Goal: Task Accomplishment & Management: Manage account settings

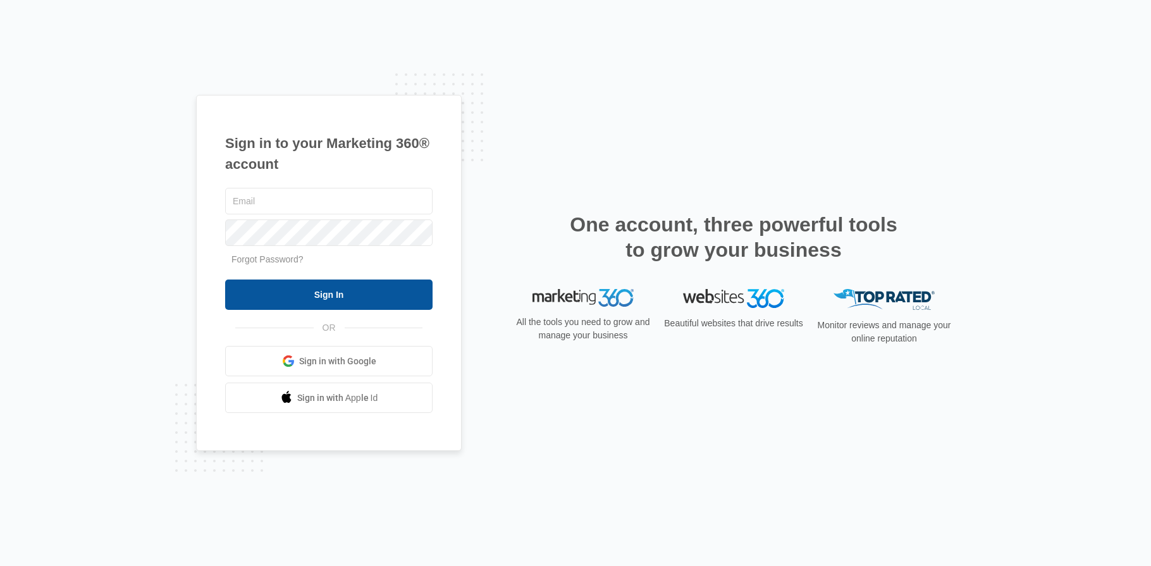
type input "[PERSON_NAME][EMAIL_ADDRESS][DOMAIN_NAME]"
click at [370, 305] on input "Sign In" at bounding box center [328, 294] width 207 height 30
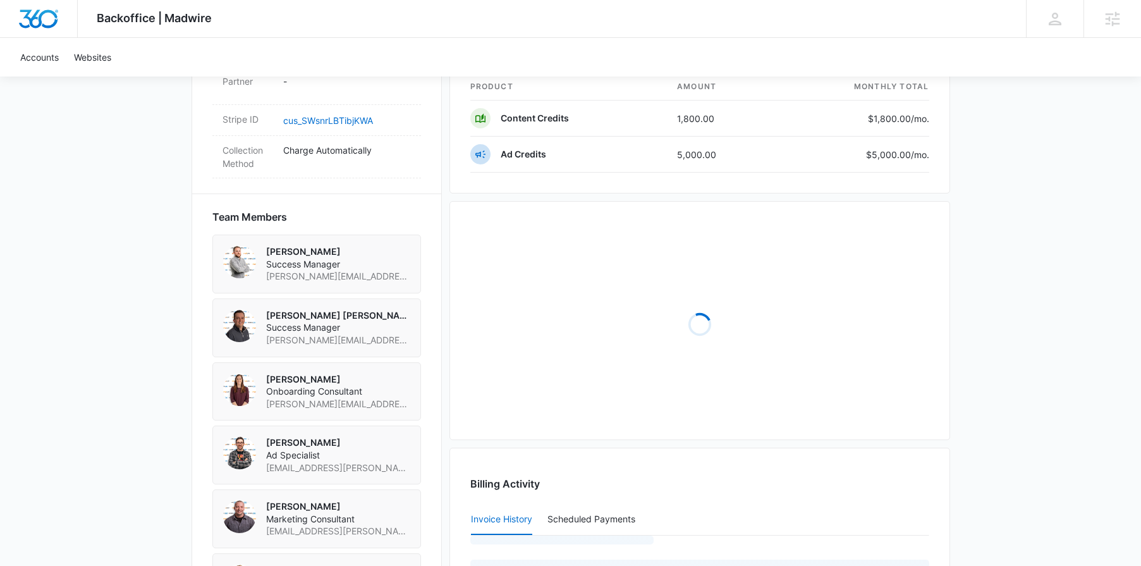
scroll to position [883, 0]
